Goal: Check status

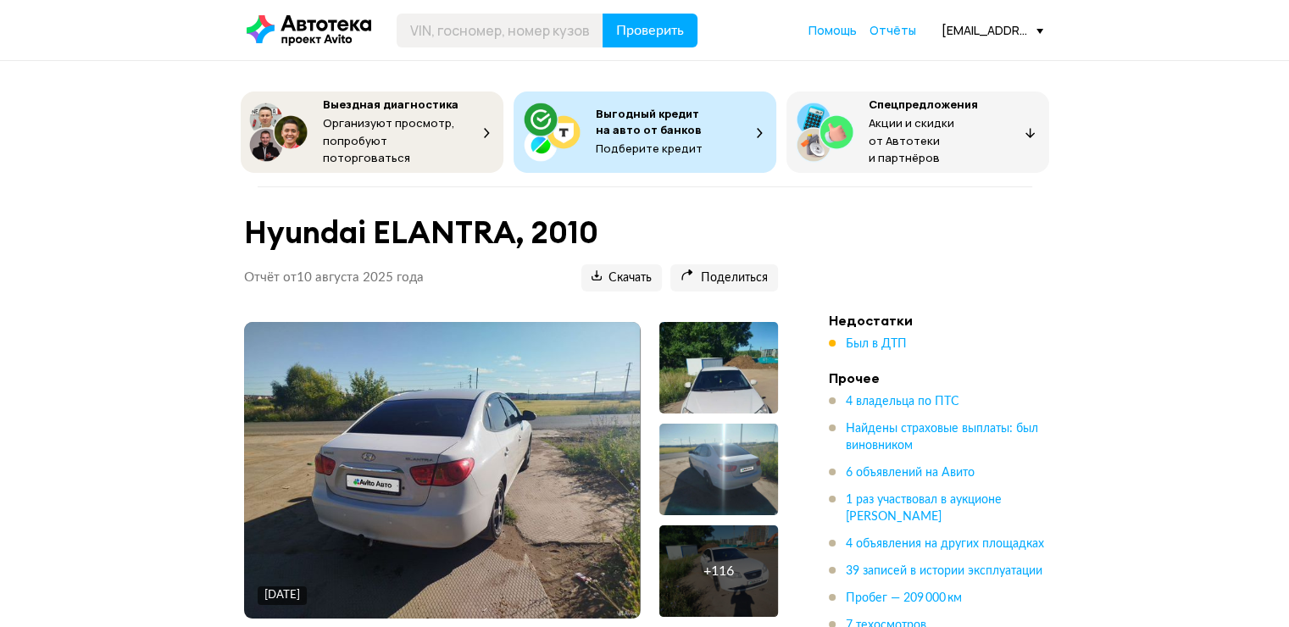
click at [743, 376] on div at bounding box center [719, 368] width 119 height 92
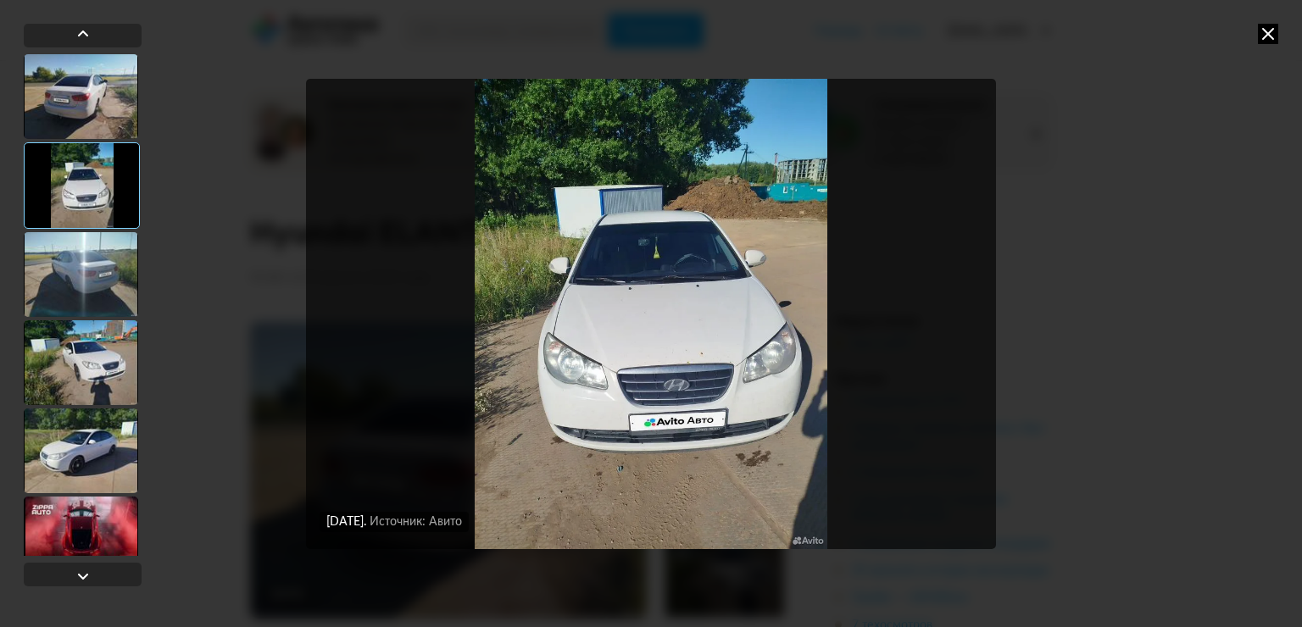
click at [75, 380] on div at bounding box center [81, 362] width 114 height 85
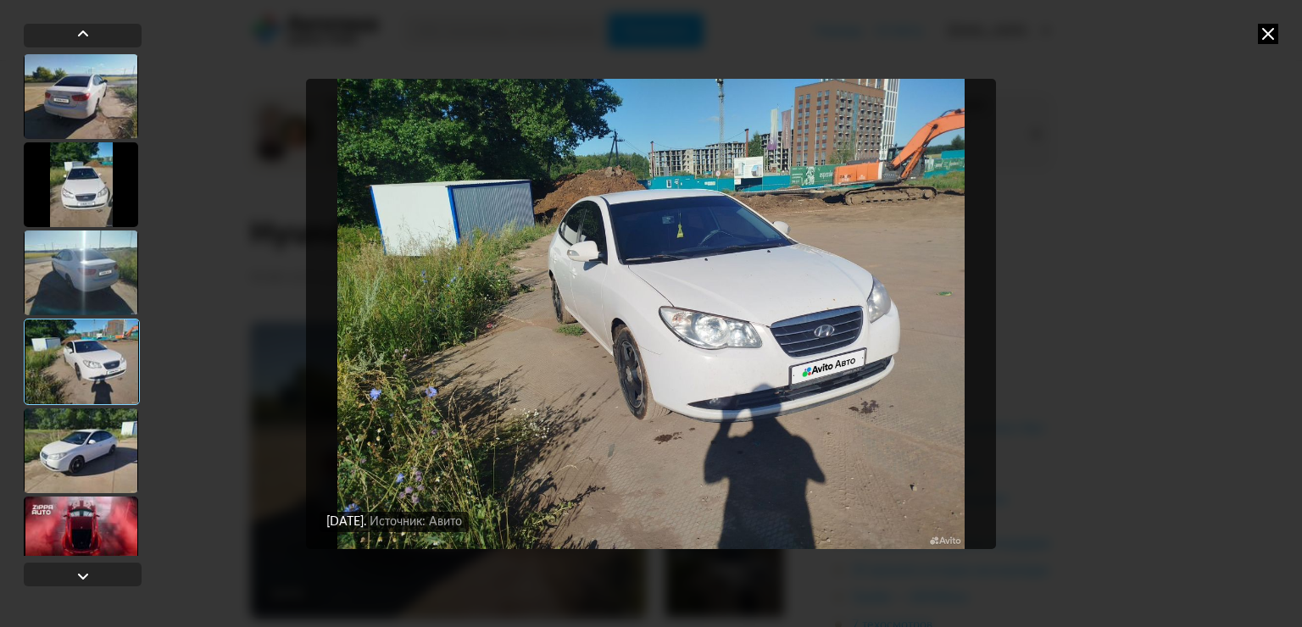
click at [75, 420] on div at bounding box center [81, 451] width 114 height 85
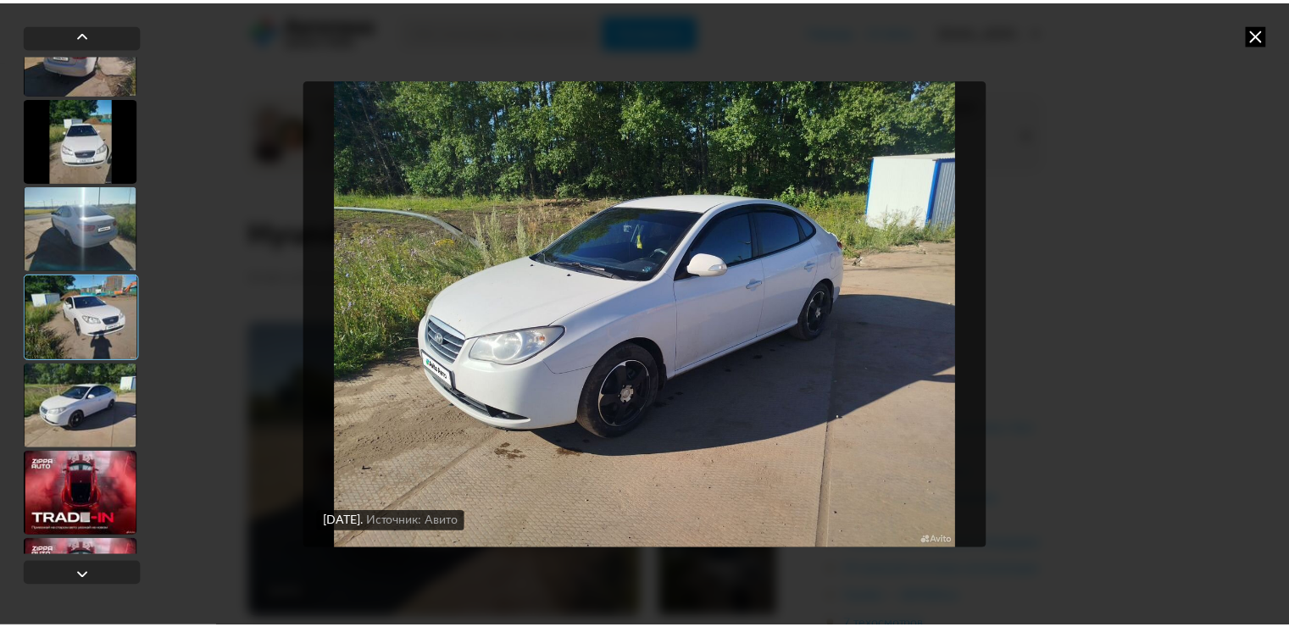
scroll to position [85, 0]
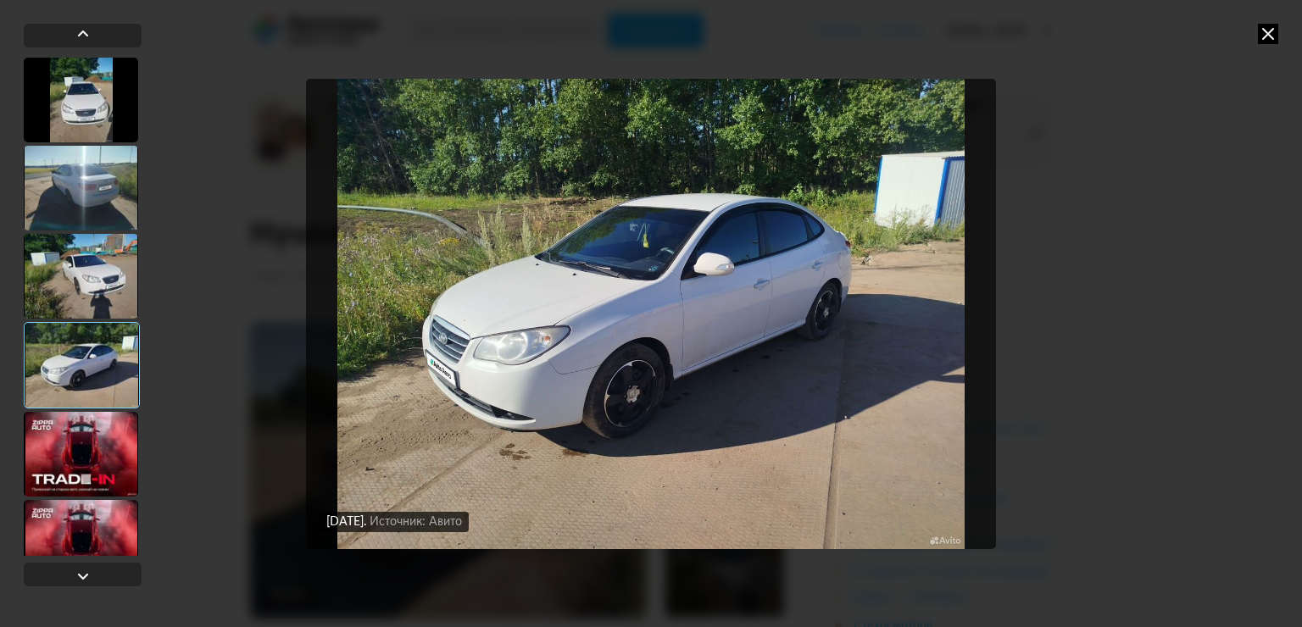
click at [1269, 32] on icon at bounding box center [1268, 34] width 20 height 20
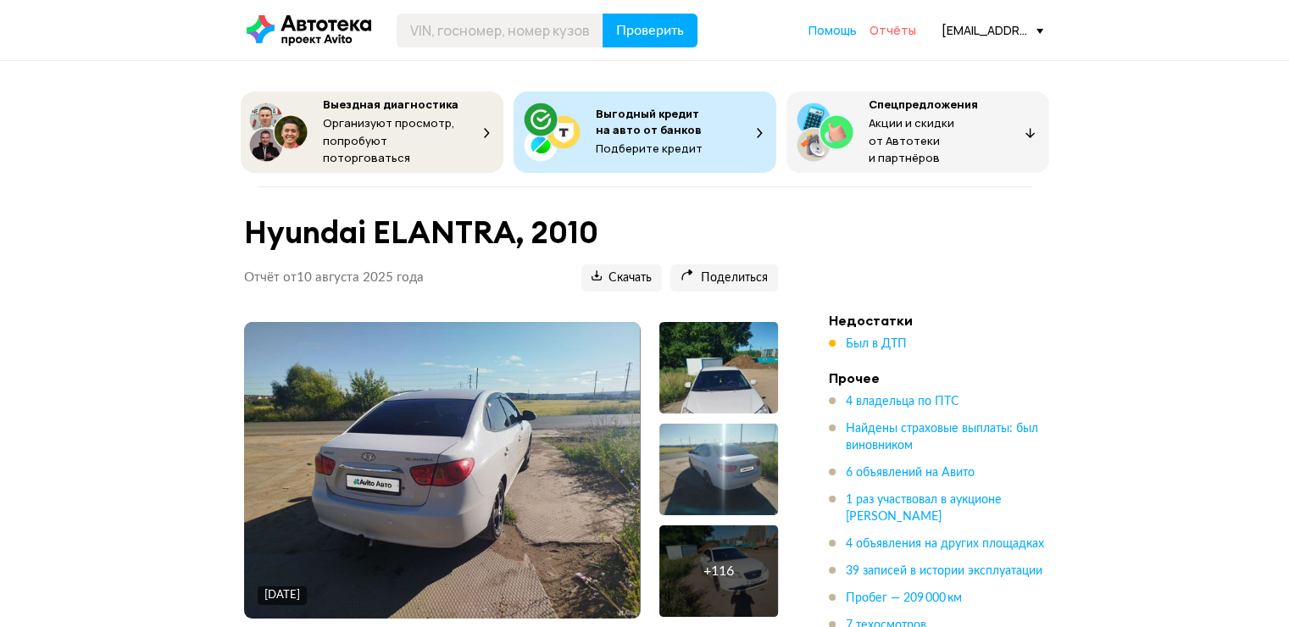
click at [902, 27] on span "Отчёты" at bounding box center [893, 30] width 47 height 16
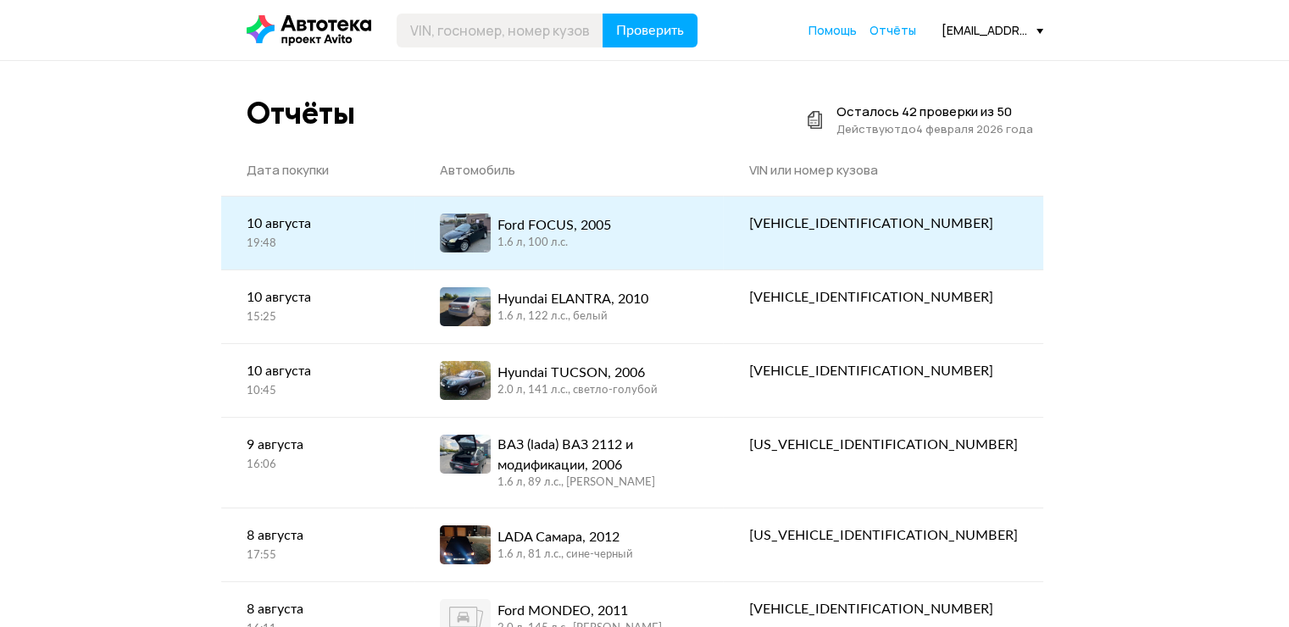
click at [724, 260] on link "Ford FOCUS, 2005 1.6 л, 100 л.c." at bounding box center [569, 233] width 309 height 73
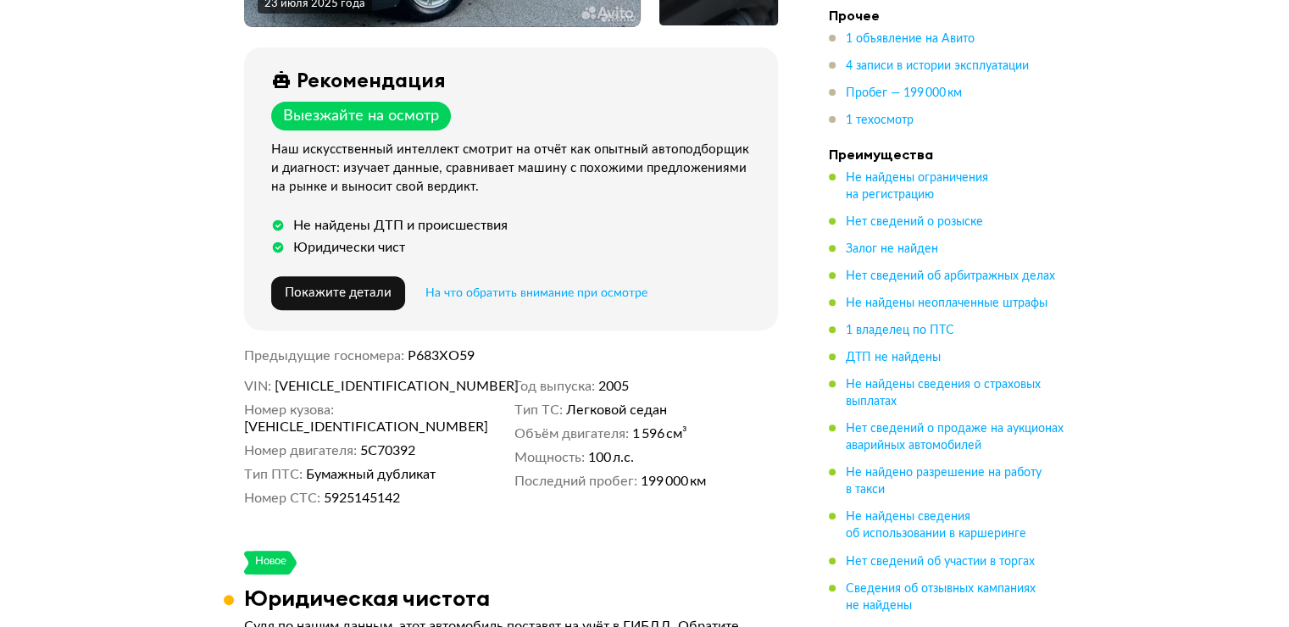
scroll to position [643, 0]
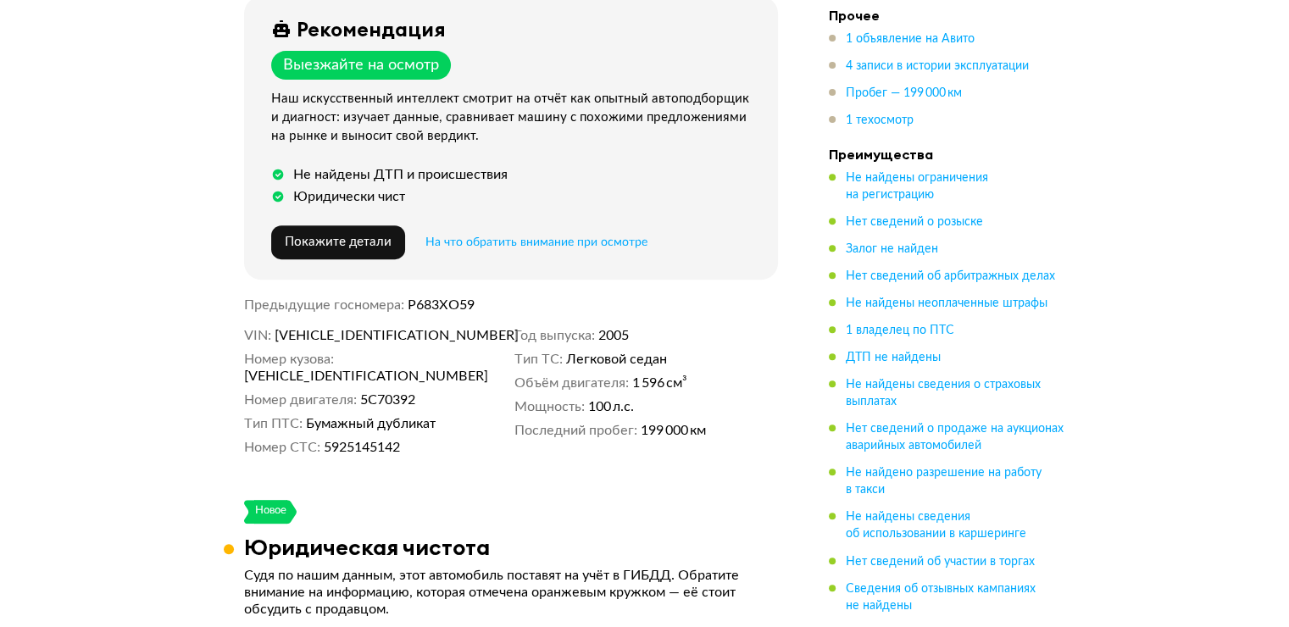
click at [400, 331] on span "[VEHICLE_IDENTIFICATION_NUMBER]" at bounding box center [372, 335] width 195 height 17
copy span "[VEHICLE_IDENTIFICATION_NUMBER]"
click at [597, 448] on div "[DATE] + 33 Рекомендация Выезжайте на осмотр Наш искусственный интеллект смотри…" at bounding box center [511, 76] width 575 height 793
